Goal: Task Accomplishment & Management: Use online tool/utility

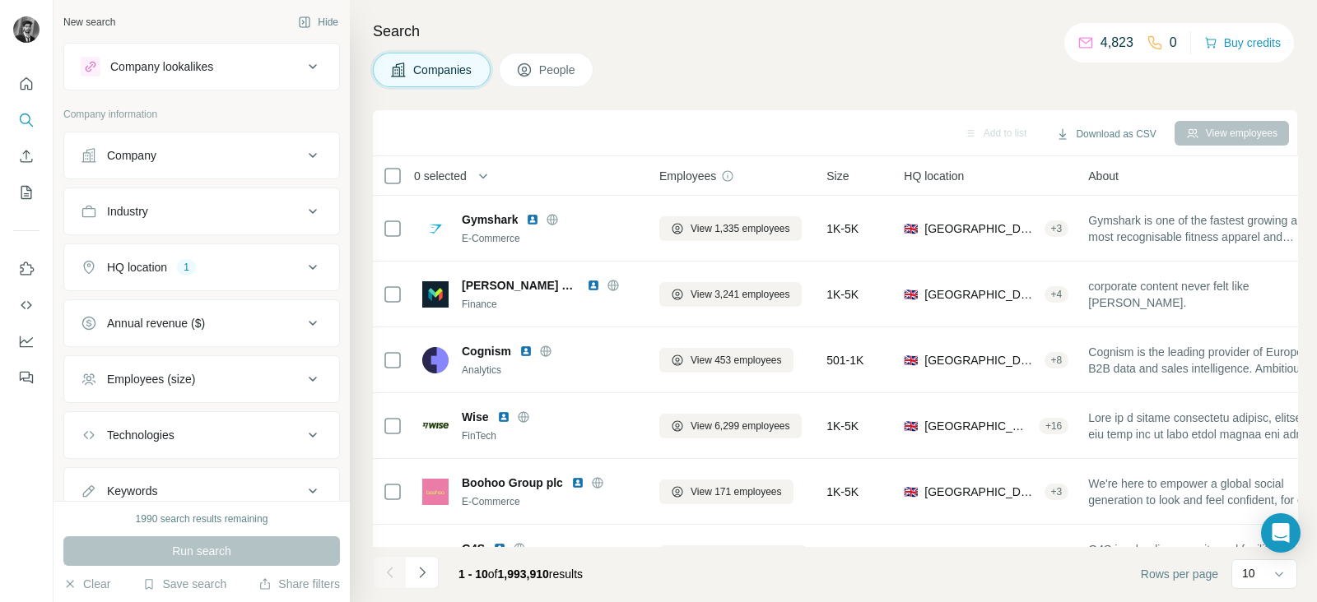
click at [214, 268] on ul "Company Industry HQ location 1 Annual revenue ($) Employees (size) Technologies…" at bounding box center [201, 323] width 276 height 383
click at [285, 168] on button "Company" at bounding box center [201, 155] width 275 height 39
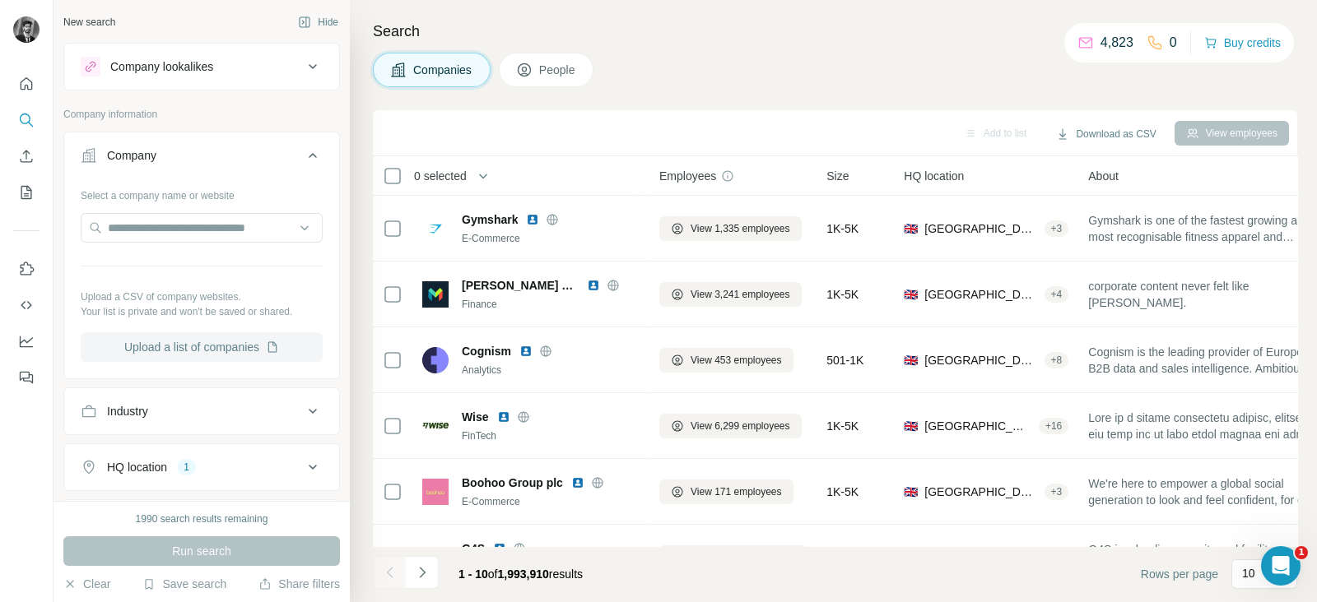
click at [219, 333] on button "Upload a list of companies" at bounding box center [202, 347] width 242 height 30
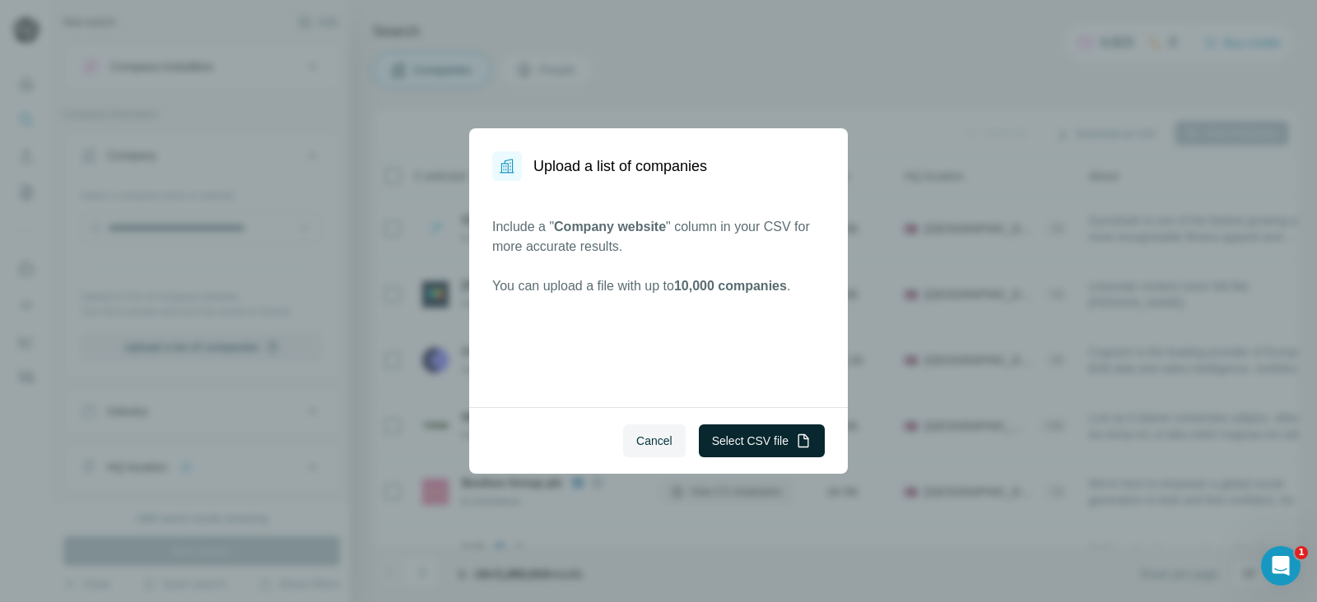
click at [786, 438] on button "Select CSV file" at bounding box center [762, 441] width 126 height 33
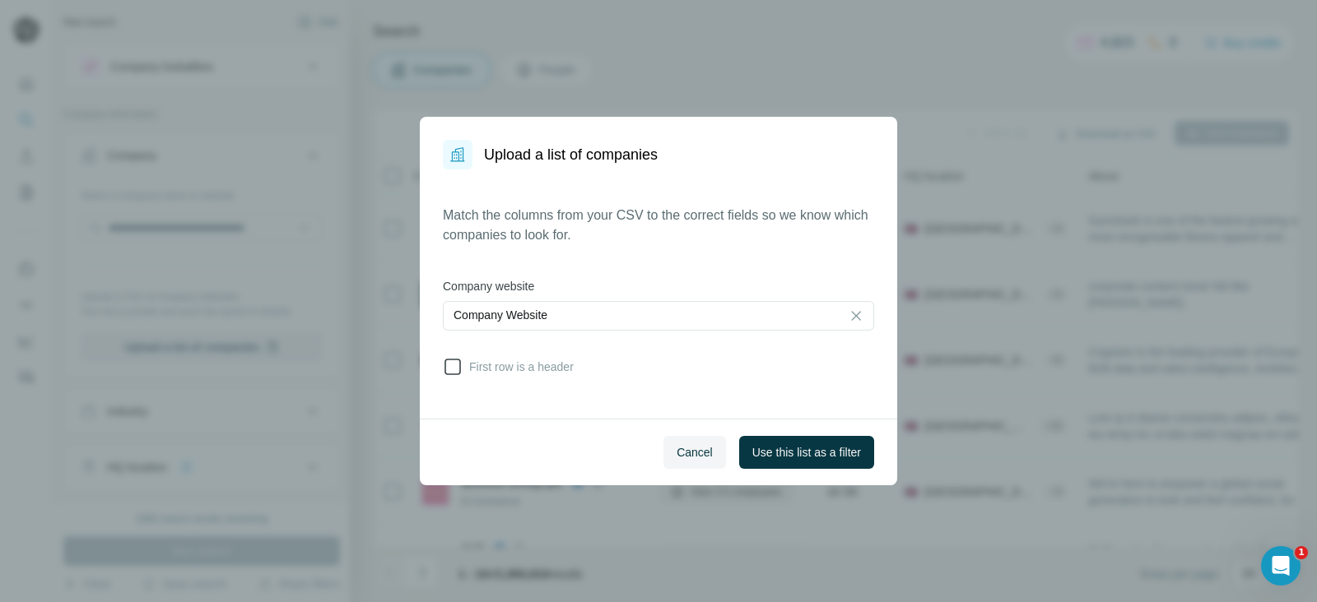
click at [464, 369] on label "First row is a header" at bounding box center [508, 367] width 131 height 20
click at [822, 440] on button "Use this list as a filter" at bounding box center [806, 452] width 135 height 33
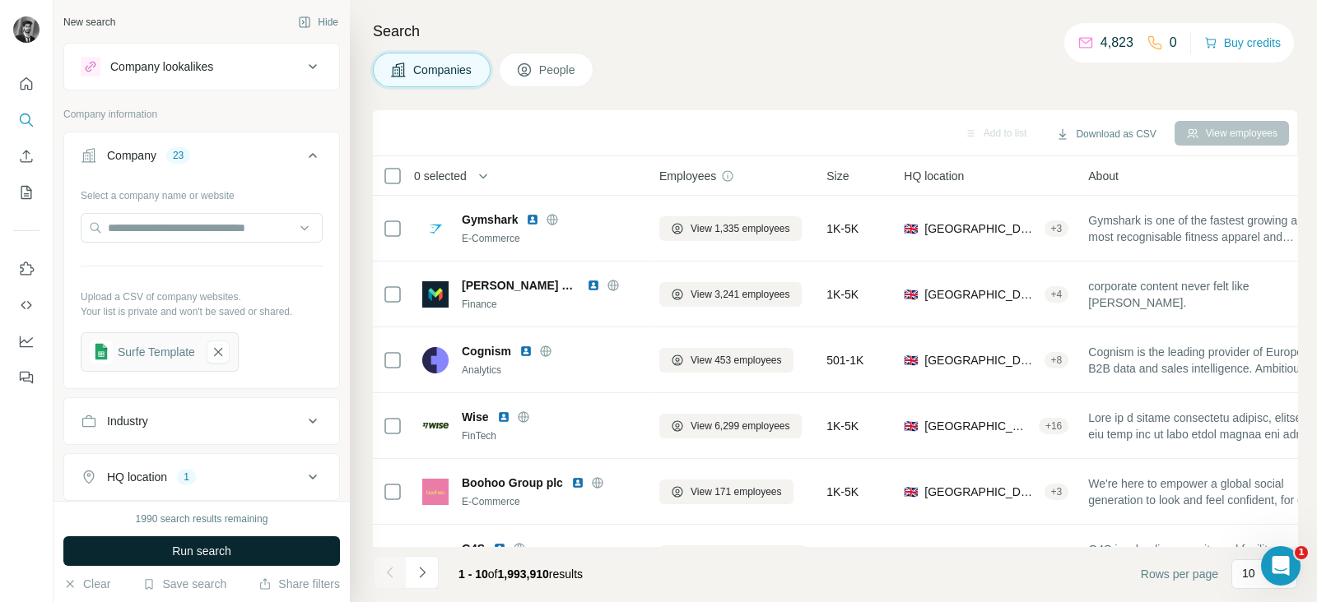
click at [149, 548] on button "Run search" at bounding box center [201, 552] width 276 height 30
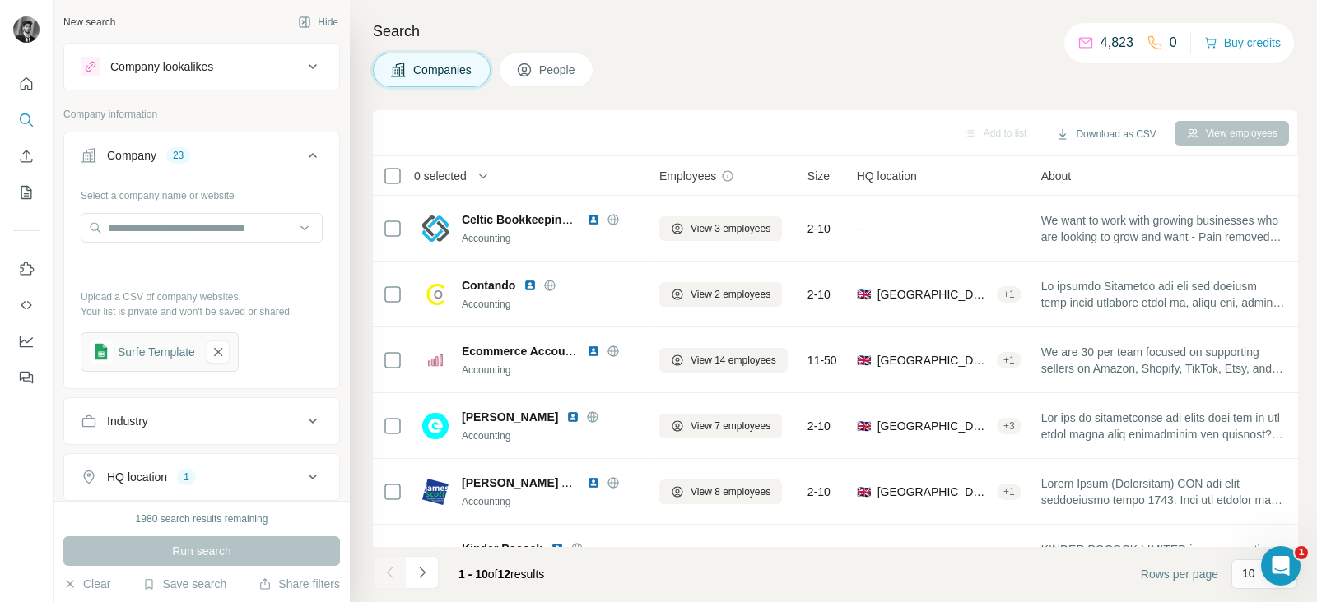
click at [1156, 9] on div "Search Companies People Add to list Download as CSV View employees 0 selected C…" at bounding box center [833, 301] width 967 height 602
click at [546, 65] on span "People" at bounding box center [558, 70] width 38 height 16
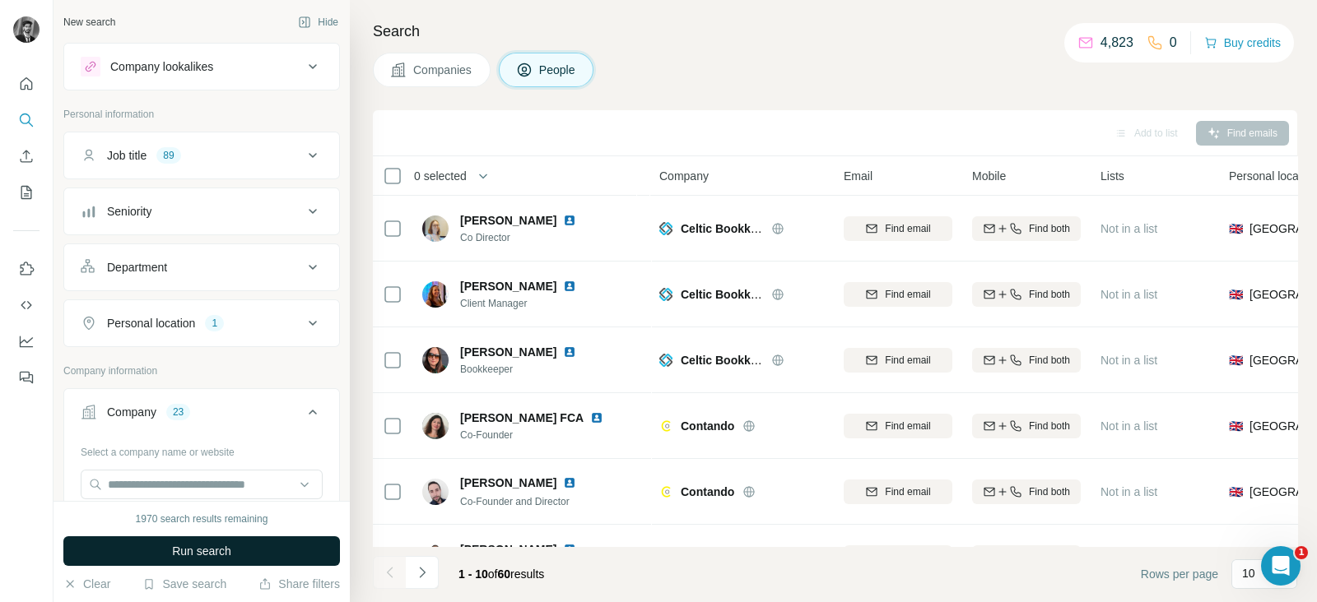
click at [239, 541] on button "Run search" at bounding box center [201, 552] width 276 height 30
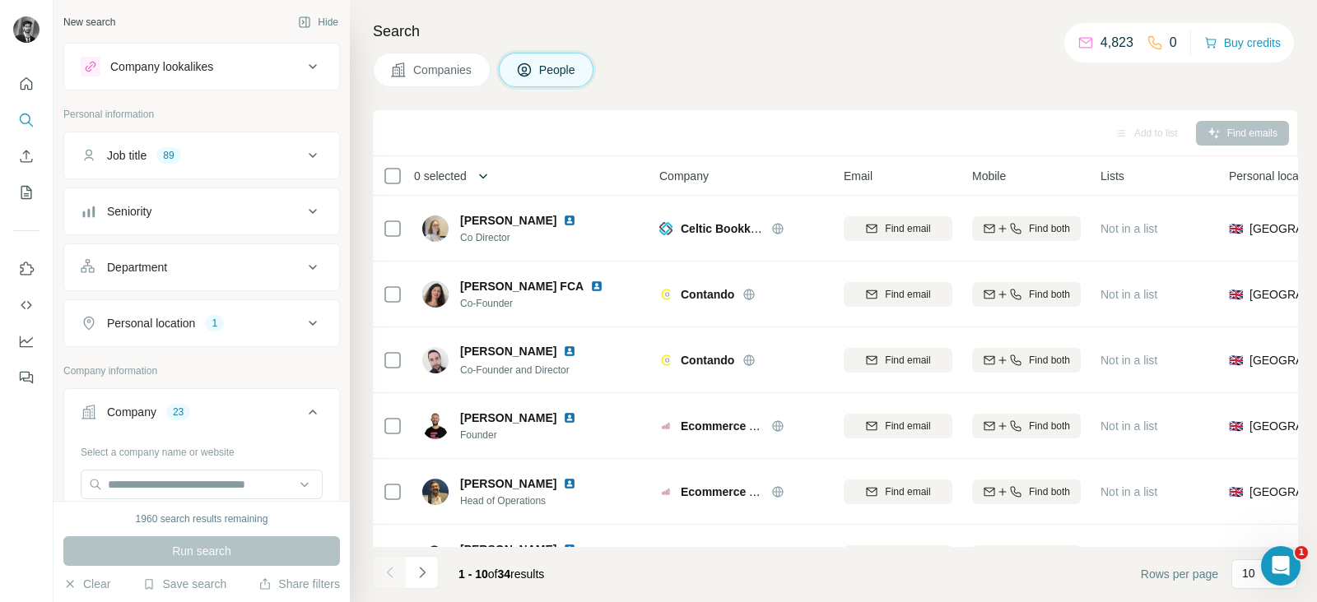
click at [487, 173] on icon "button" at bounding box center [483, 176] width 16 height 16
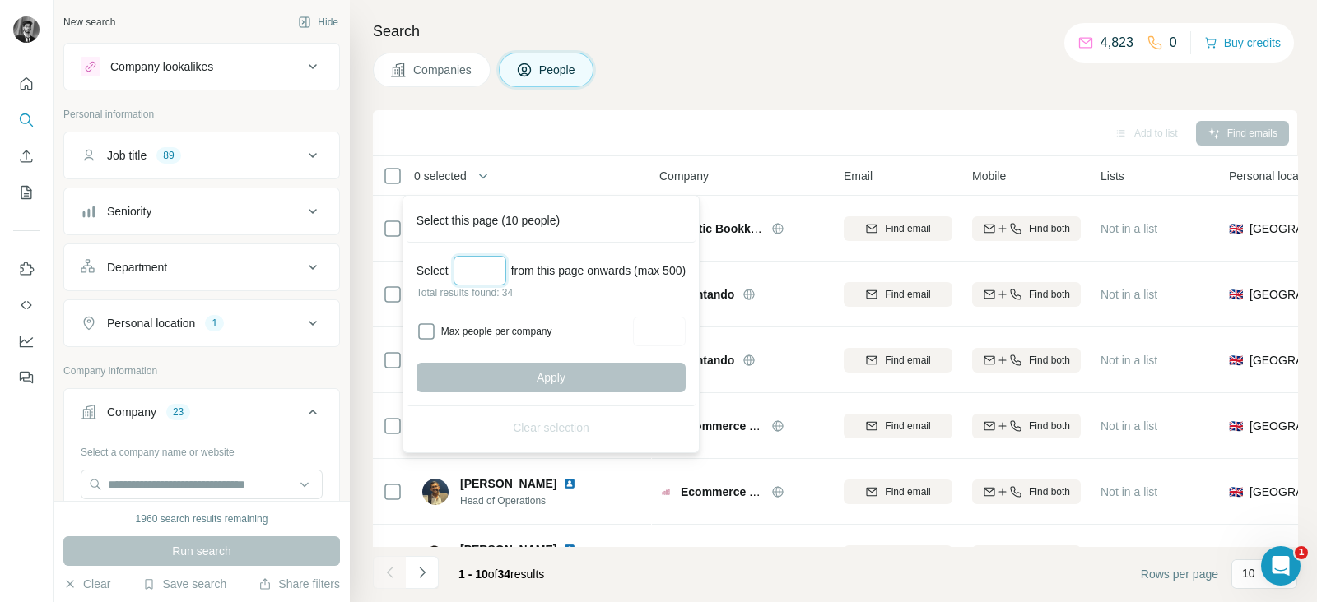
click at [480, 267] on input "Select a number (up to 500)" at bounding box center [479, 271] width 53 height 30
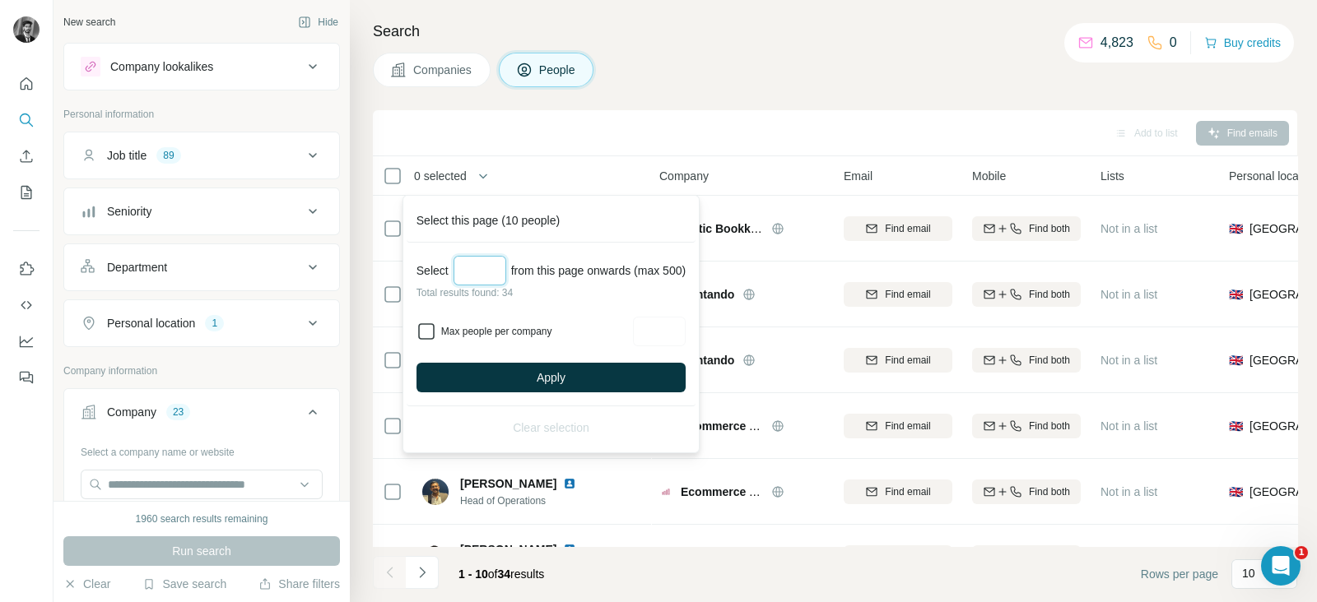
type input "**"
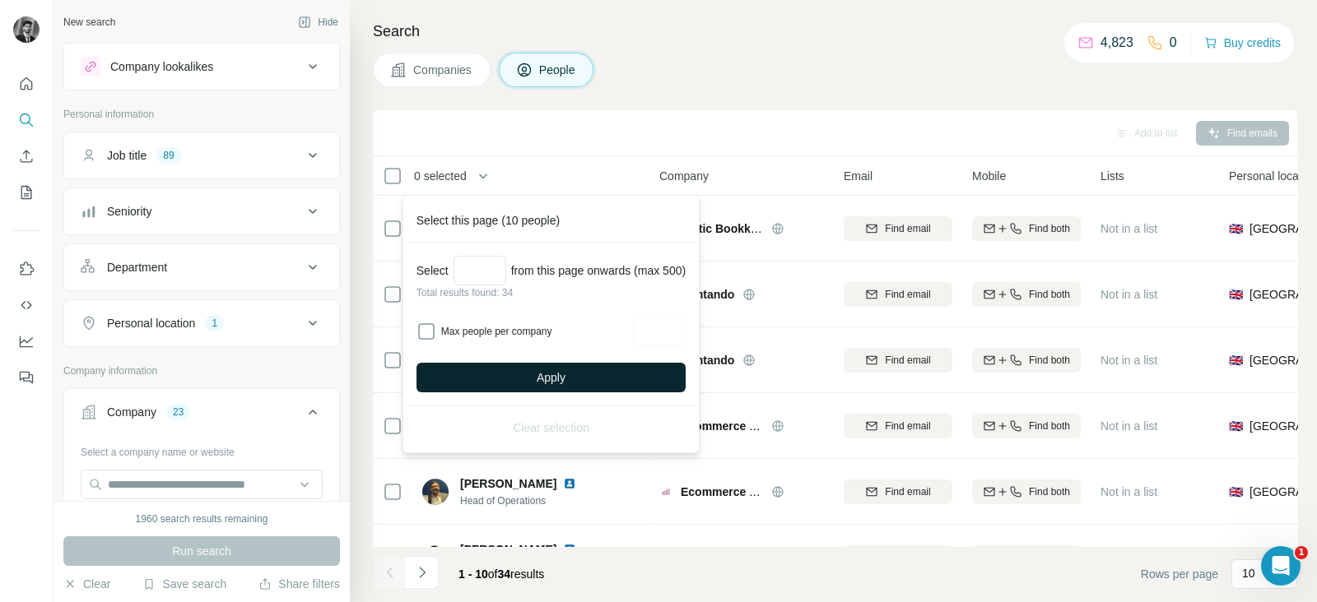
click at [521, 374] on button "Apply" at bounding box center [550, 378] width 269 height 30
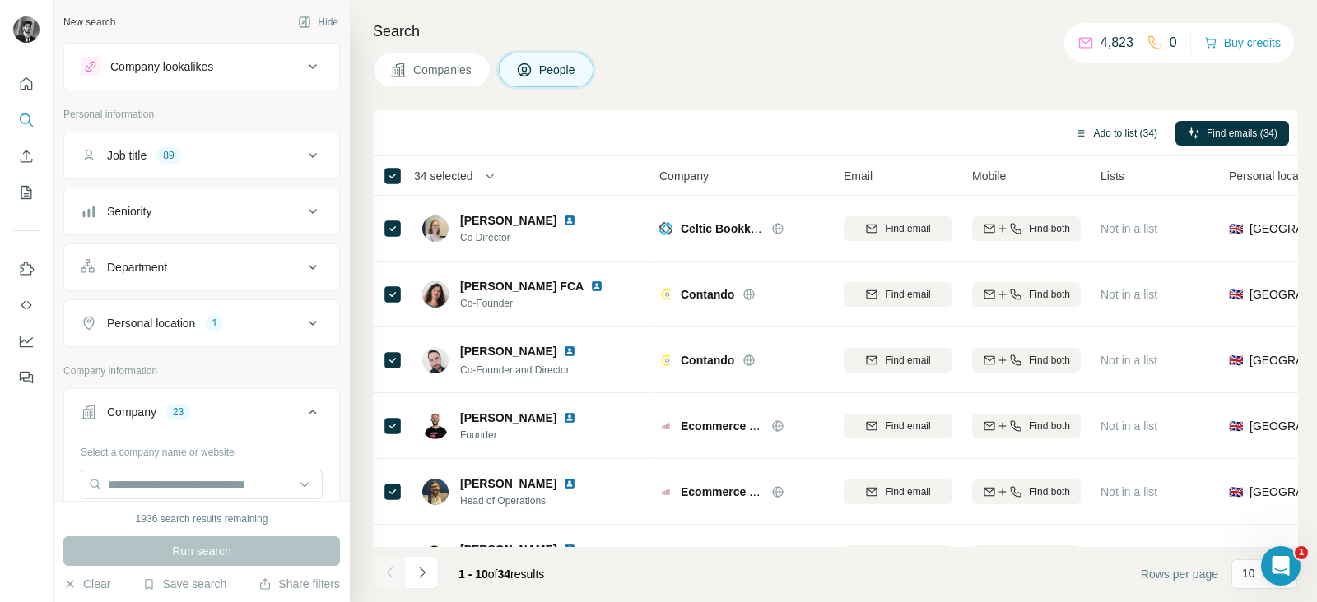
click at [1119, 136] on button "Add to list (34)" at bounding box center [1115, 133] width 106 height 25
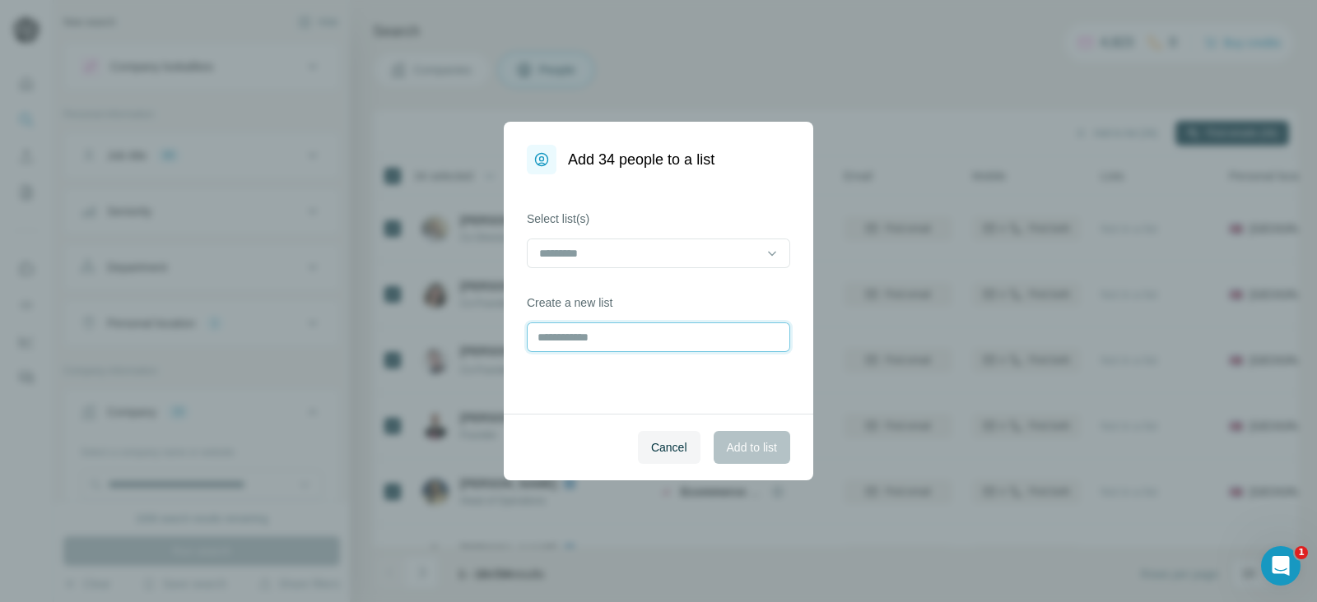
click at [753, 330] on input "text" at bounding box center [658, 338] width 263 height 30
type input "**********"
click at [732, 452] on span "Add to list" at bounding box center [752, 447] width 50 height 16
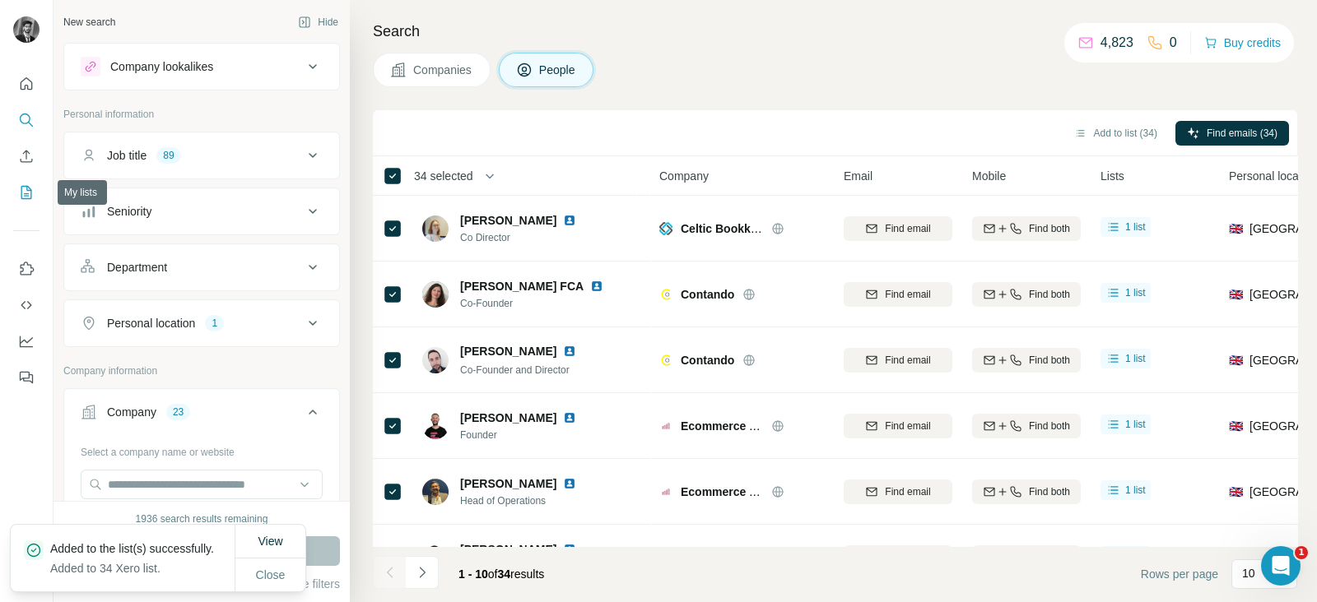
click at [14, 204] on button "My lists" at bounding box center [26, 193] width 26 height 30
click at [29, 197] on icon "My lists" at bounding box center [26, 192] width 16 height 16
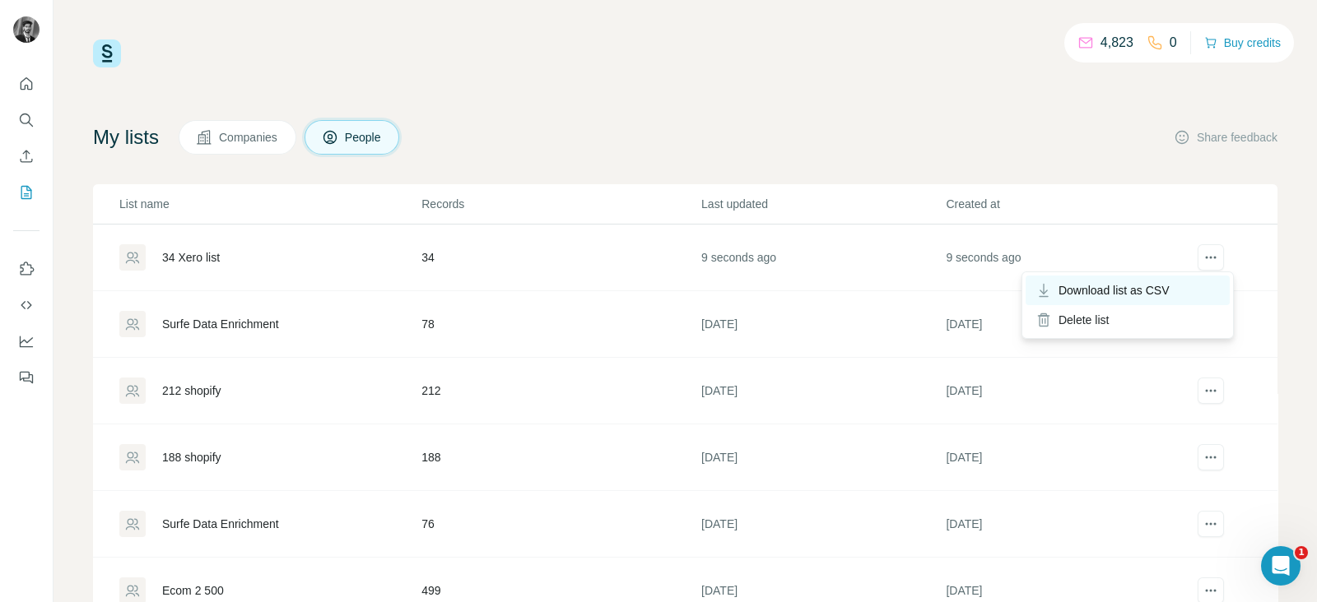
click at [1113, 296] on span "Download list as CSV" at bounding box center [1113, 290] width 111 height 16
